Goal: Transaction & Acquisition: Purchase product/service

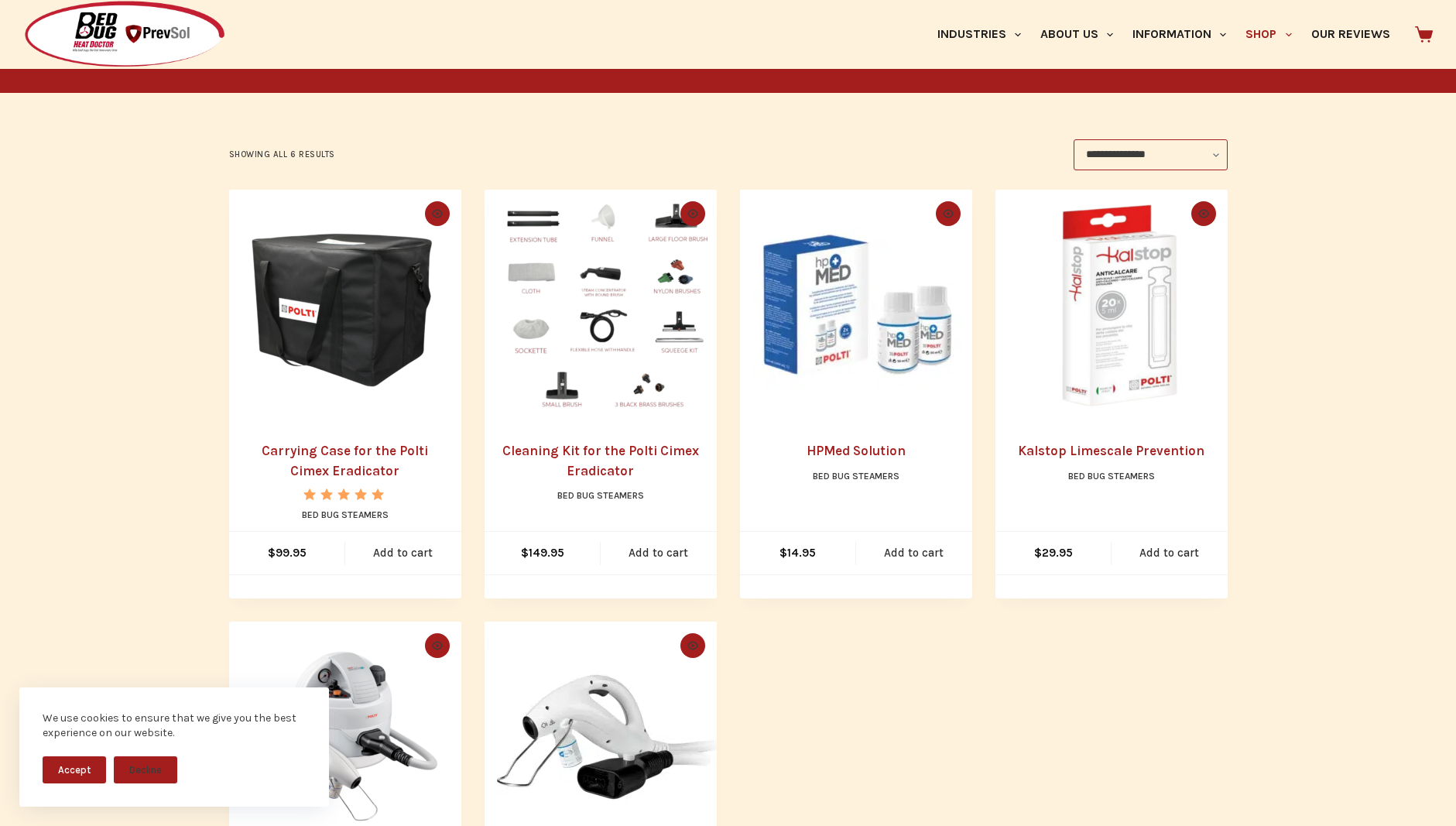
click at [343, 467] on link "Carrying Case for the Polti Cimex Eradicator" at bounding box center [344, 461] width 166 height 36
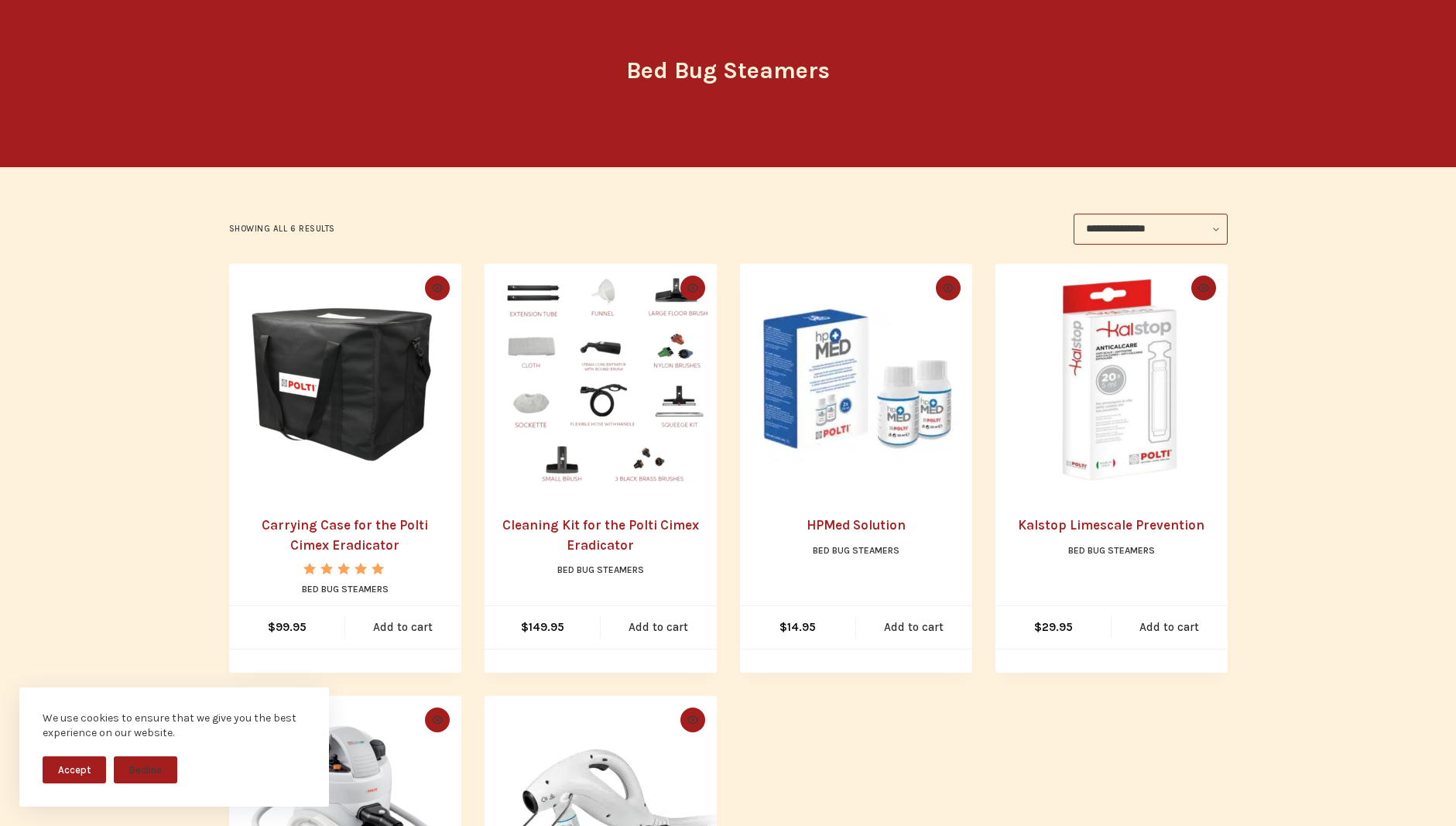
drag, startPoint x: 177, startPoint y: 394, endPoint x: 183, endPoint y: 414, distance: 20.9
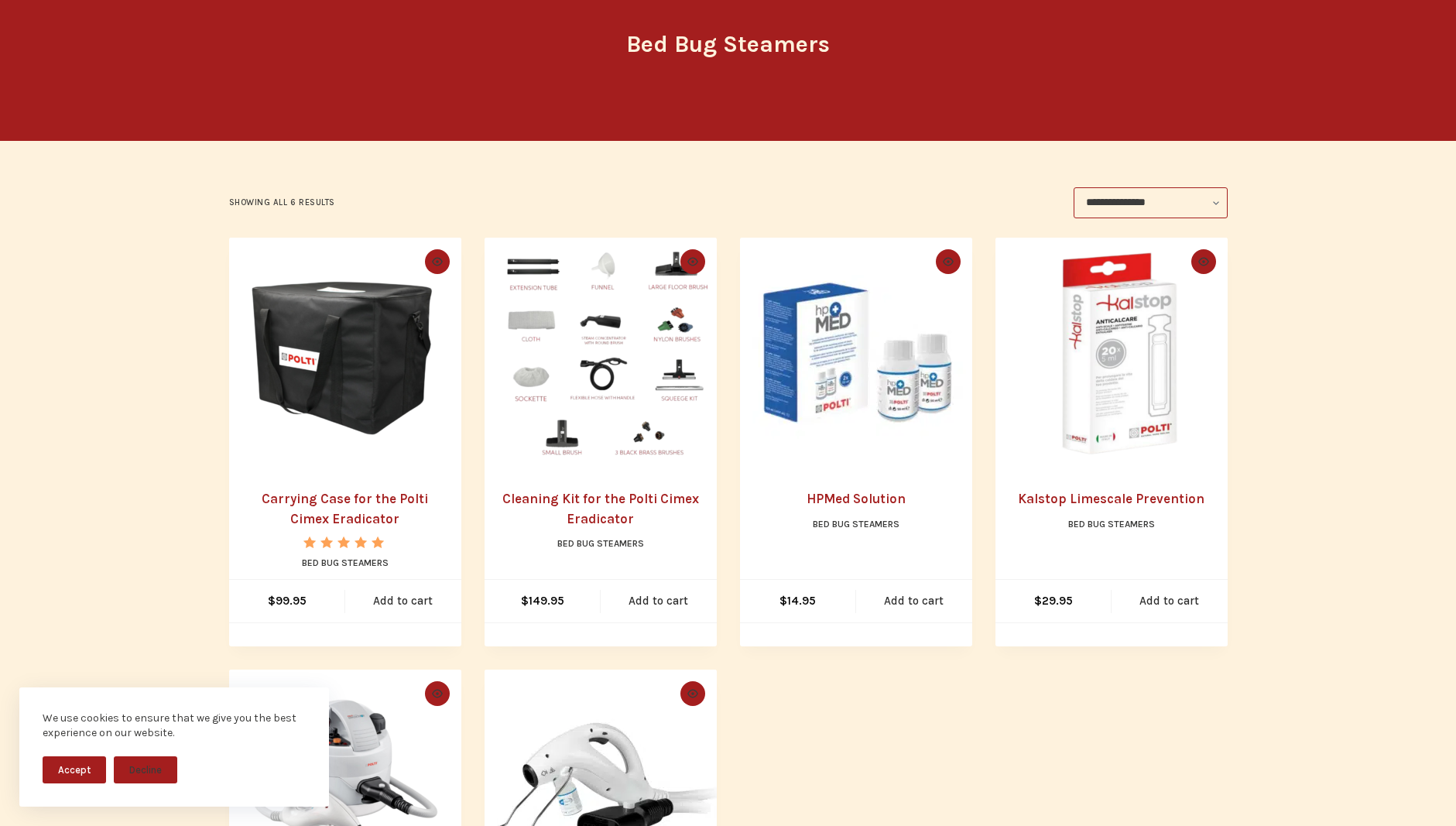
scroll to position [192, 0]
